Goal: Transaction & Acquisition: Purchase product/service

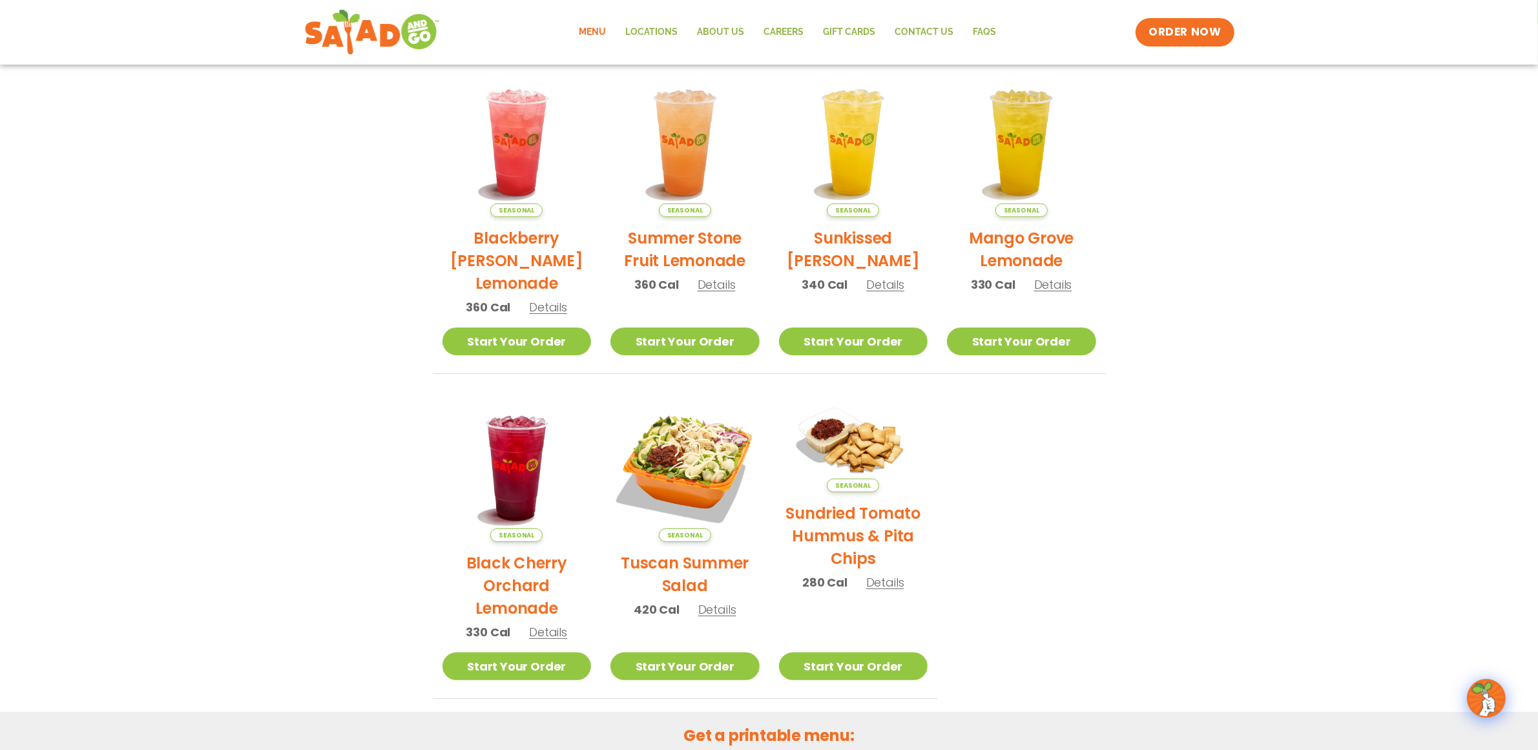
scroll to position [289, 0]
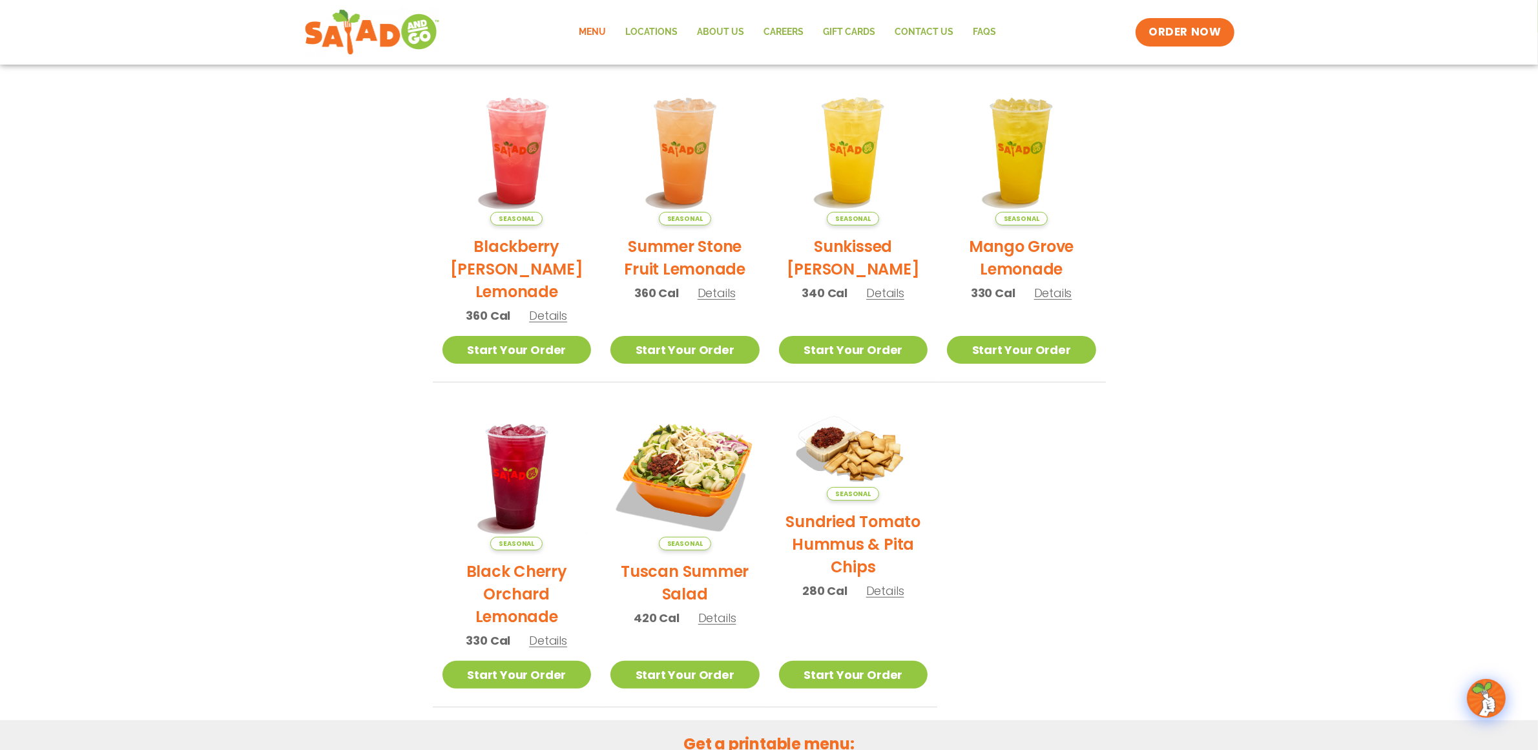
click at [992, 244] on section "Featured Menu Available for a limited time! Seasonal Blackberry Bramble Lemonad…" at bounding box center [769, 313] width 1538 height 789
drag, startPoint x: 1158, startPoint y: 586, endPoint x: 1213, endPoint y: 570, distance: 57.7
click at [992, 479] on section "Featured Menu Available for a limited time! Seasonal Blackberry Bramble Lemonad…" at bounding box center [769, 313] width 1538 height 789
click at [992, 433] on ul "Seasonal Blackberry Bramble Lemonade 360 Cal Details Start Your Order Seasonal …" at bounding box center [769, 391] width 673 height 631
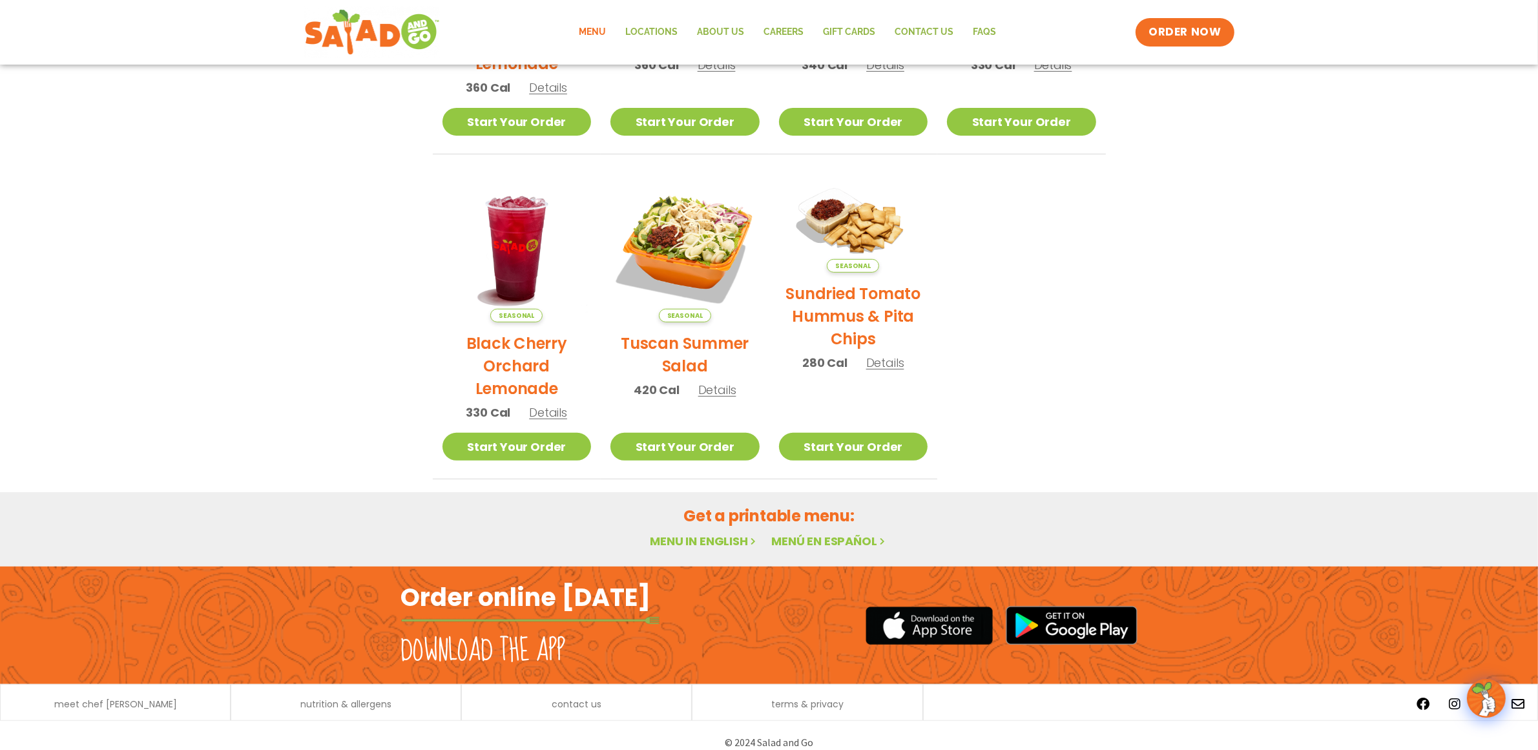
scroll to position [530, 0]
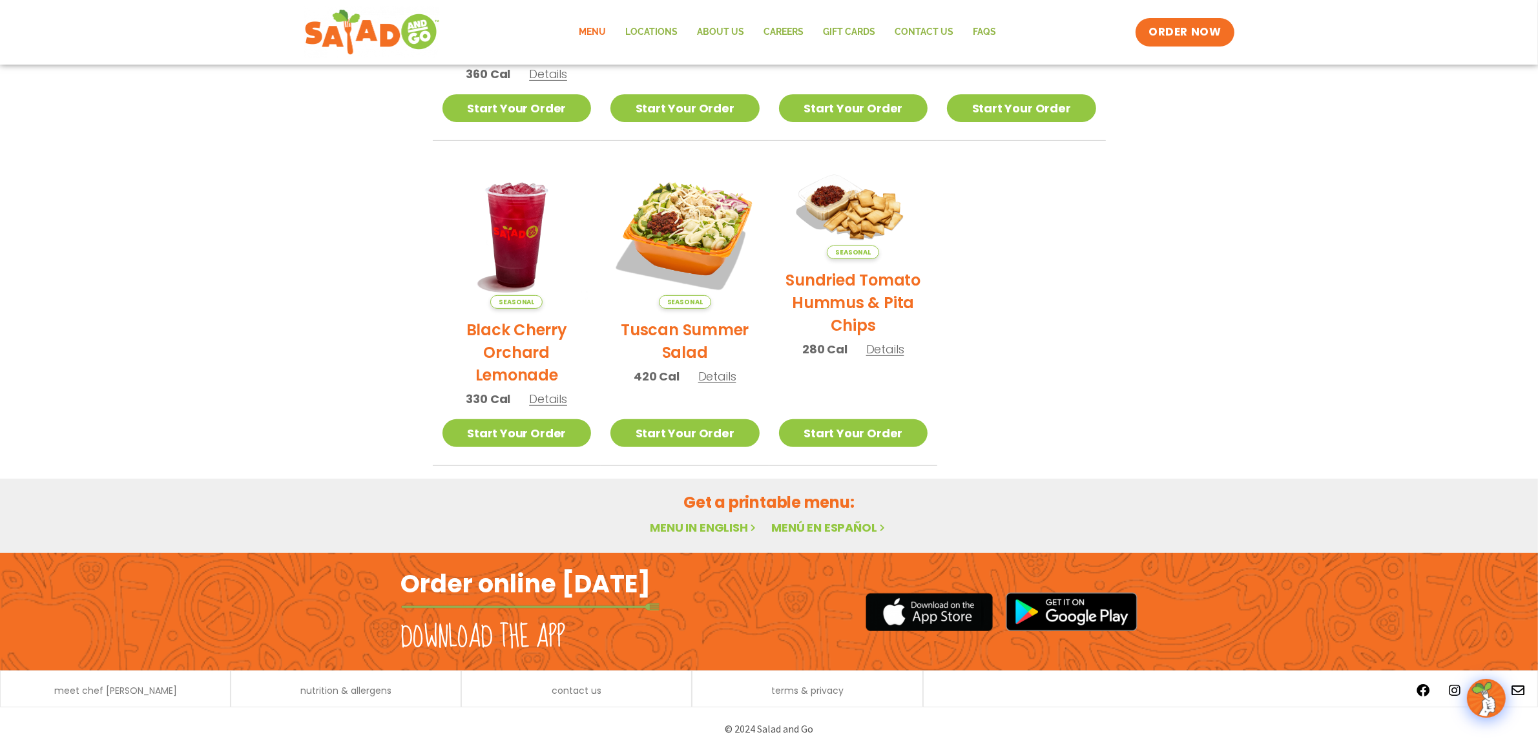
click at [673, 479] on link "Menu in English" at bounding box center [704, 527] width 109 height 16
drag, startPoint x: 1148, startPoint y: 249, endPoint x: 1154, endPoint y: 244, distance: 7.8
click at [992, 247] on section "Featured Menu Available for a limited time! Seasonal Blackberry Bramble Lemonad…" at bounding box center [769, 71] width 1538 height 789
click at [280, 391] on section "Featured Menu Available for a limited time! Seasonal Blackberry Bramble Lemonad…" at bounding box center [769, 71] width 1538 height 789
click at [992, 349] on section "Featured Menu Available for a limited time! Seasonal Blackberry Bramble Lemonad…" at bounding box center [769, 71] width 1538 height 789
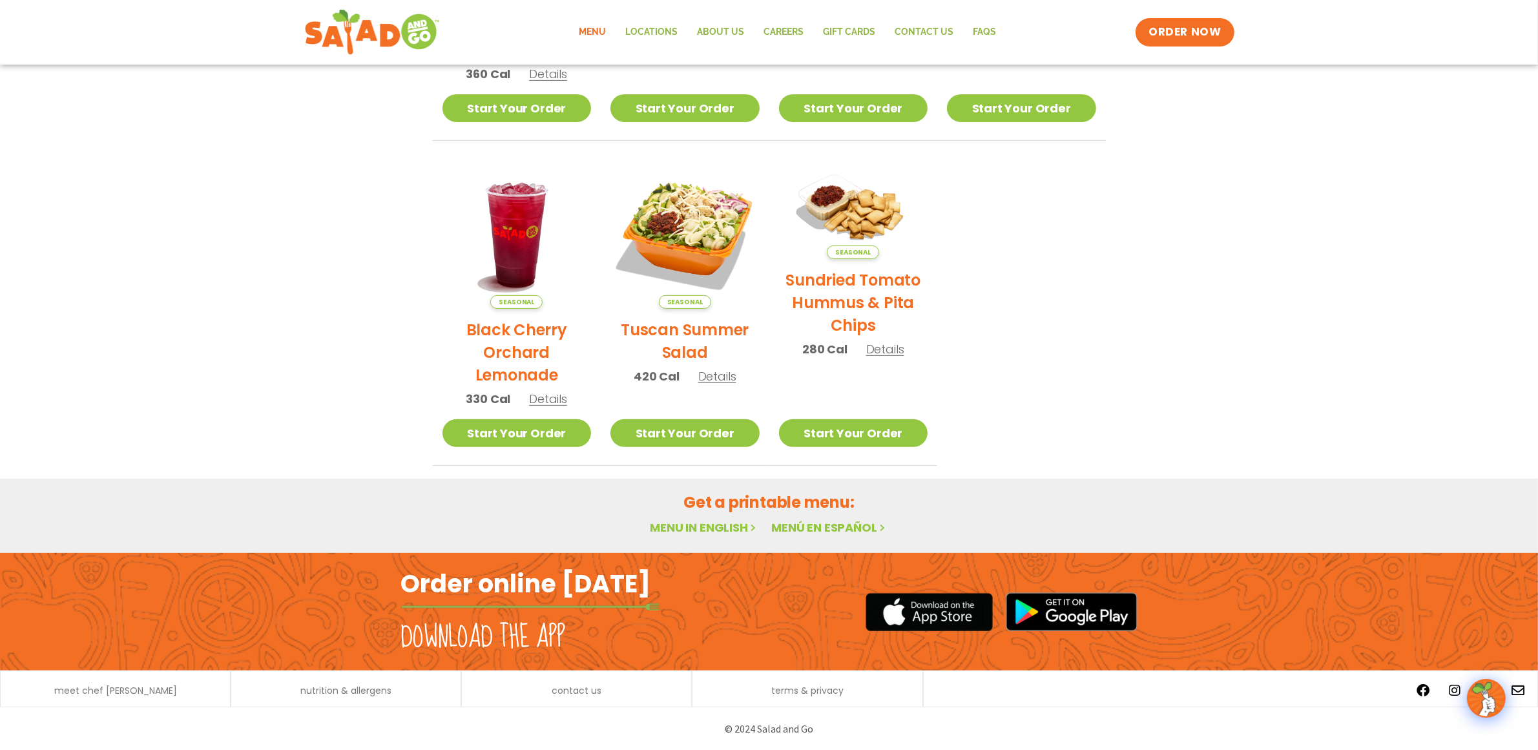
scroll to position [0, 0]
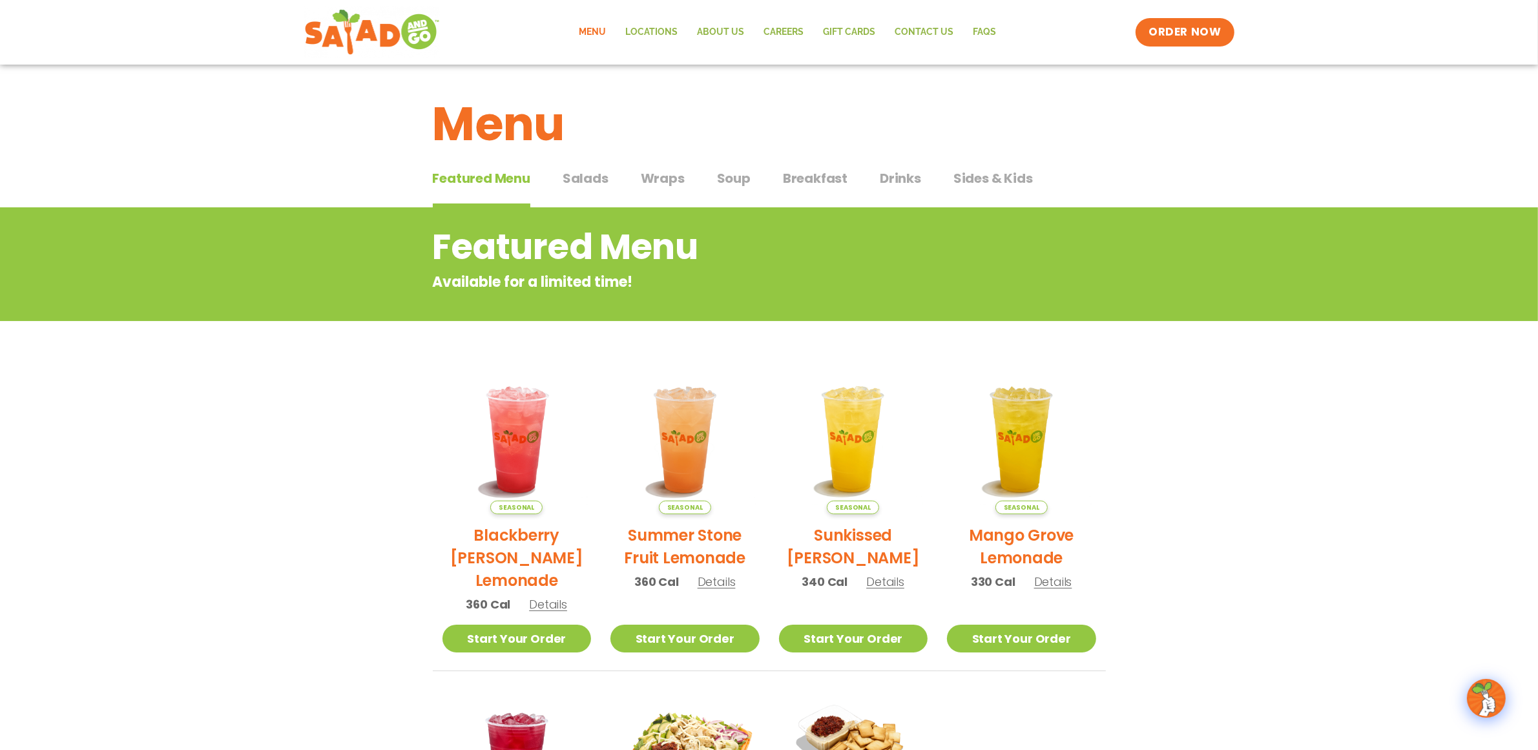
click at [225, 421] on section "Featured Menu Available for a limited time! Seasonal Blackberry Bramble Lemonad…" at bounding box center [769, 601] width 1538 height 789
click at [992, 479] on section "Featured Menu Available for a limited time! Seasonal Blackberry Bramble Lemonad…" at bounding box center [769, 601] width 1538 height 789
click at [588, 181] on span "Salads" at bounding box center [586, 178] width 46 height 19
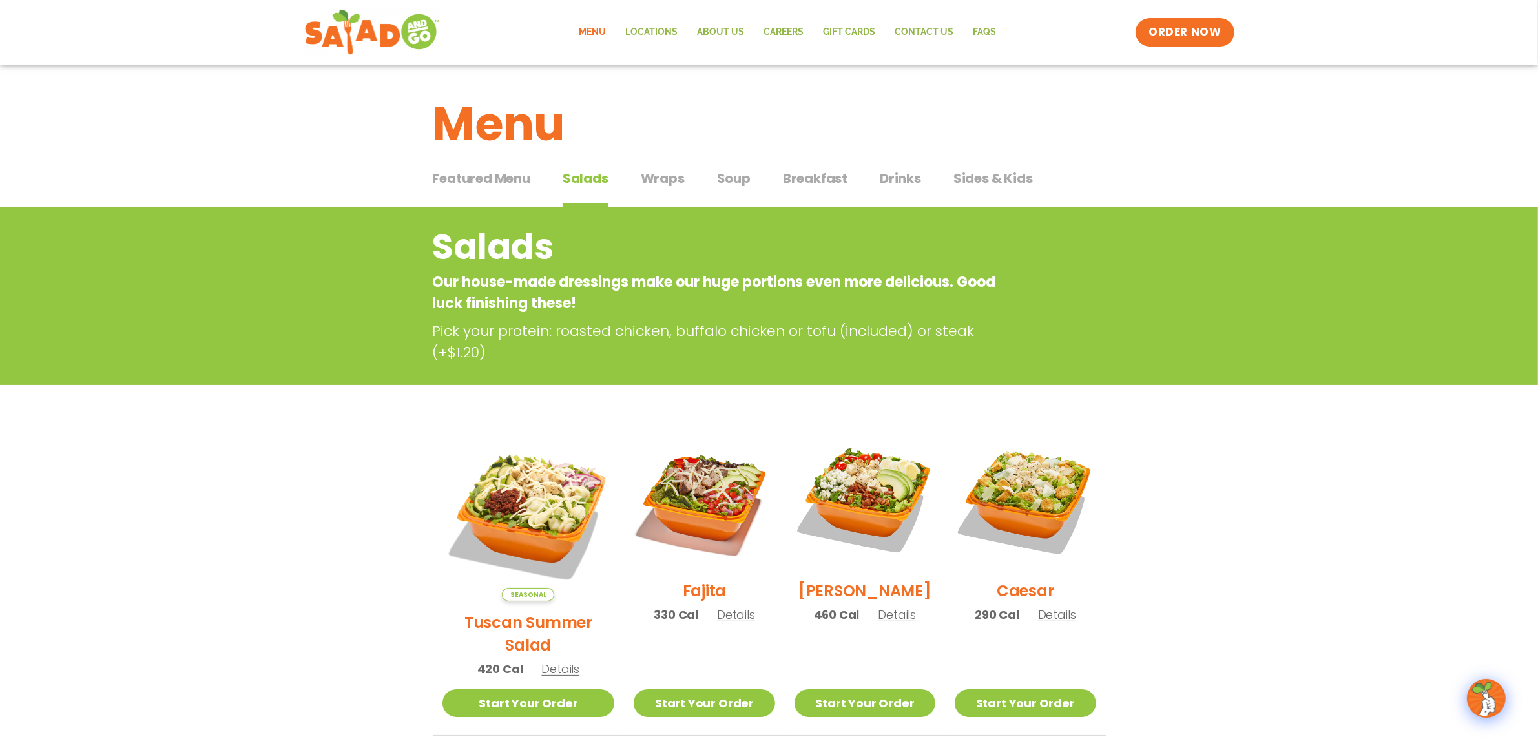
click at [665, 179] on span "Wraps" at bounding box center [663, 178] width 44 height 19
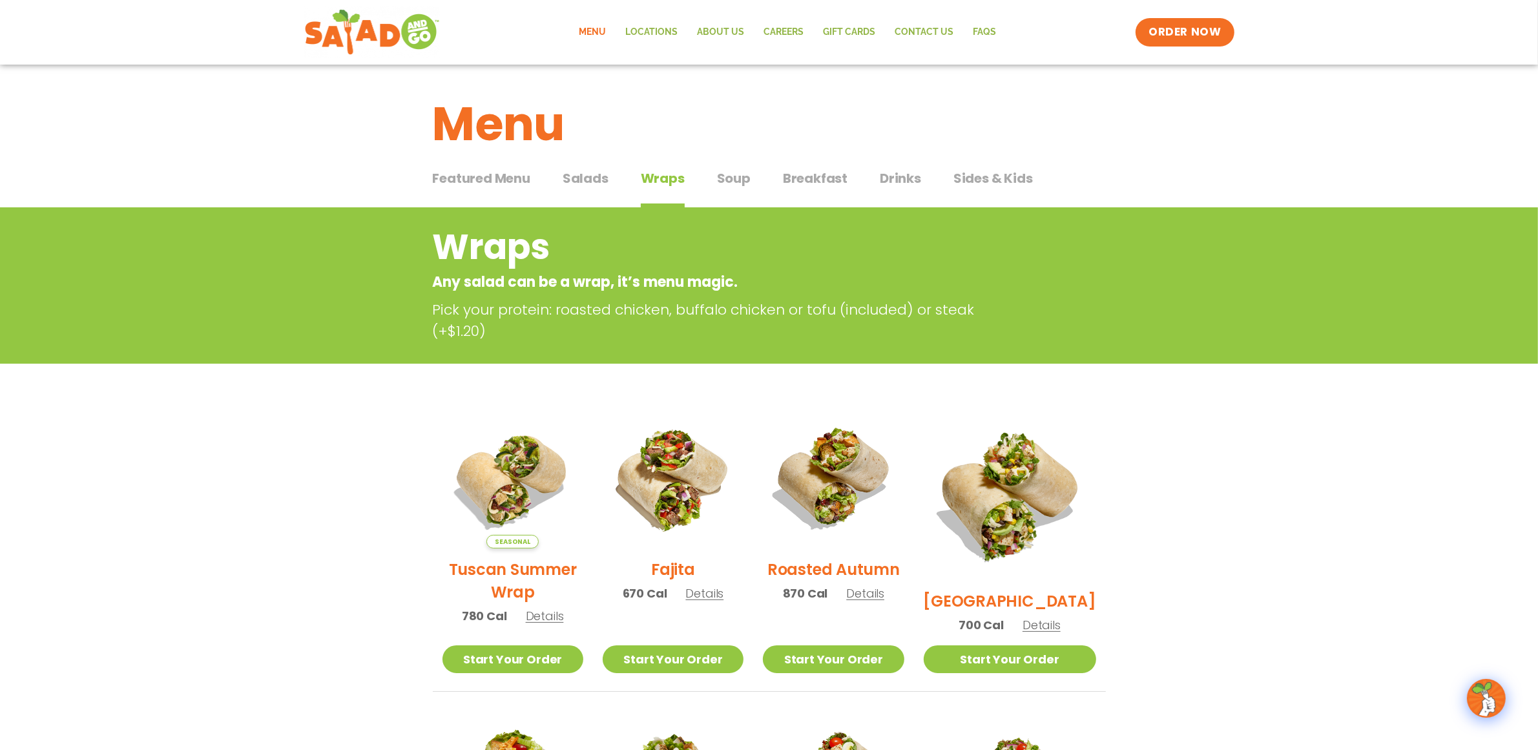
click at [976, 172] on span "Sides & Kids" at bounding box center [993, 178] width 79 height 19
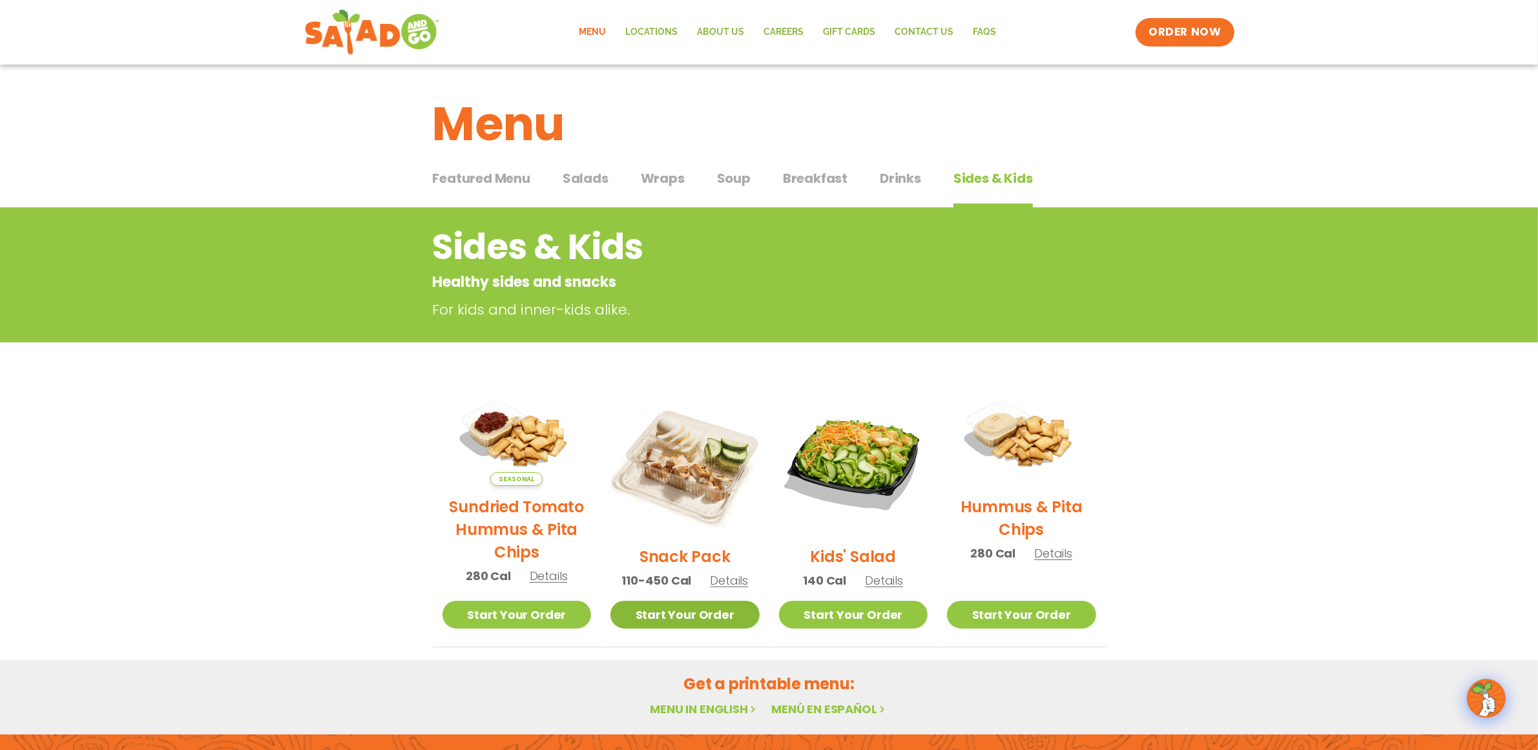
click at [704, 604] on link "Start Your Order" at bounding box center [684, 615] width 149 height 28
